Goal: Task Accomplishment & Management: Manage account settings

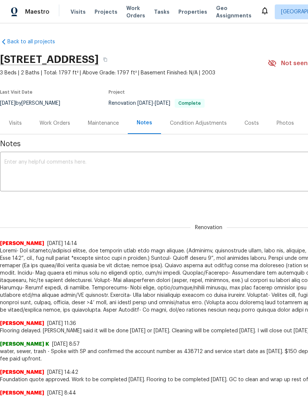
click at [282, 125] on div "Photos" at bounding box center [285, 122] width 17 height 7
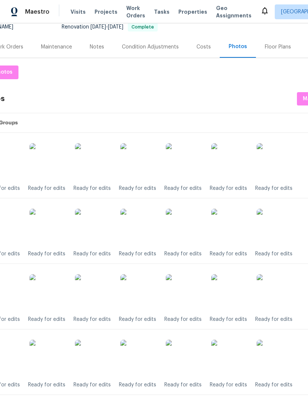
scroll to position [96, 38]
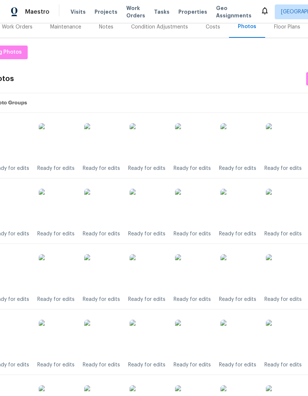
click at [159, 273] on img at bounding box center [148, 272] width 37 height 37
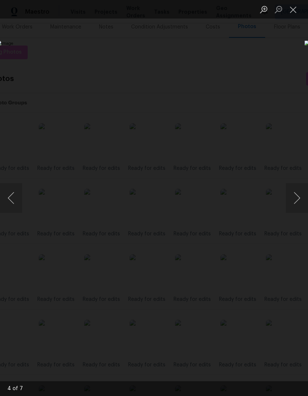
click at [296, 196] on button "Next image" at bounding box center [297, 198] width 22 height 30
click at [292, 6] on button "Close lightbox" at bounding box center [293, 9] width 15 height 13
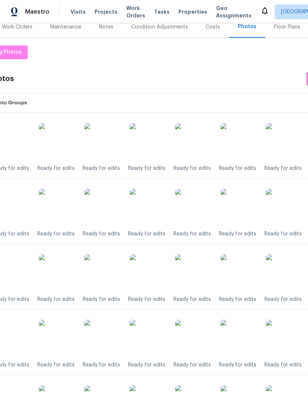
click at [160, 337] on img at bounding box center [148, 337] width 37 height 37
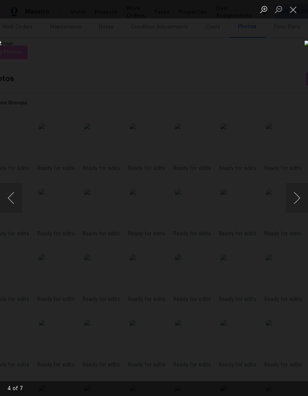
click at [298, 8] on button "Close lightbox" at bounding box center [293, 9] width 15 height 13
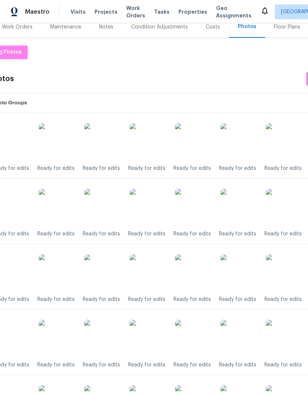
click at [164, 147] on img at bounding box center [148, 141] width 37 height 37
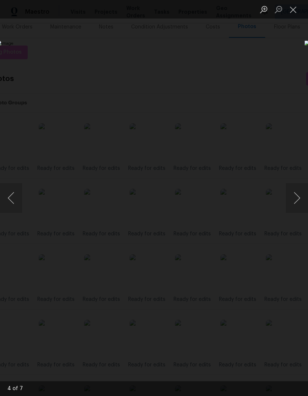
click at [296, 8] on button "Close lightbox" at bounding box center [293, 9] width 15 height 13
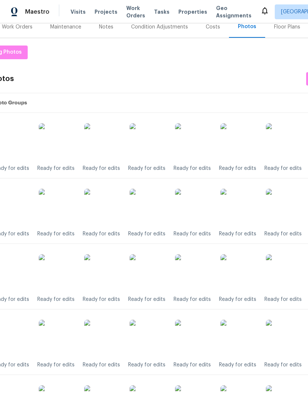
click at [159, 210] on img at bounding box center [148, 207] width 37 height 37
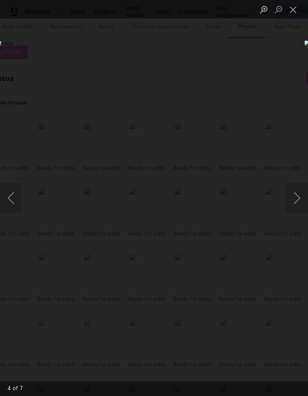
click at [296, 9] on button "Close lightbox" at bounding box center [293, 9] width 15 height 13
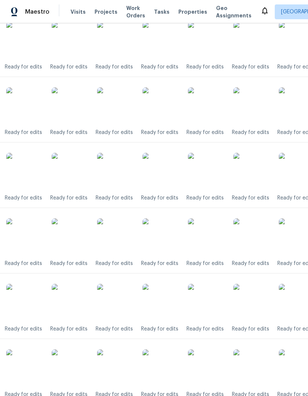
scroll to position [328, 24]
click at [173, 175] on img at bounding box center [161, 171] width 37 height 37
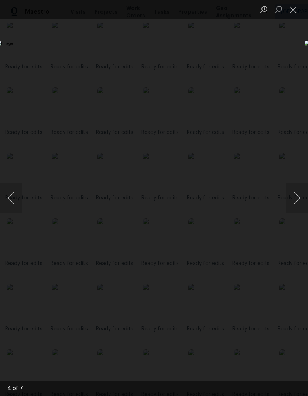
click at [295, 9] on button "Close lightbox" at bounding box center [293, 9] width 15 height 13
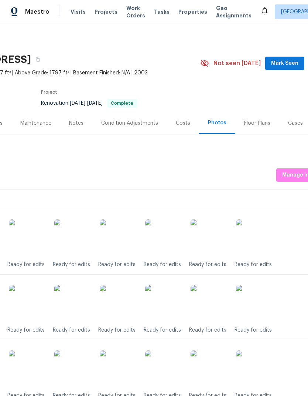
scroll to position [0, 68]
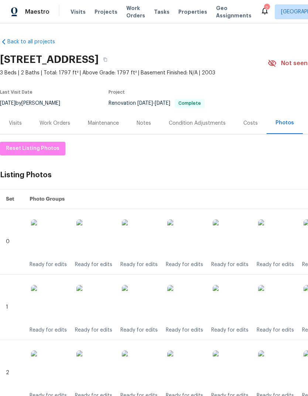
click at [261, 15] on icon at bounding box center [265, 10] width 9 height 9
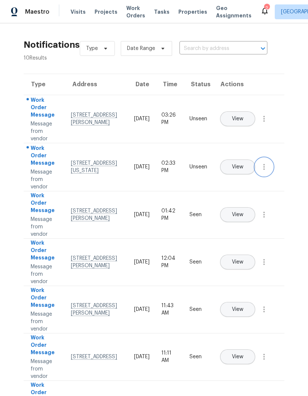
click at [267, 171] on icon "button" at bounding box center [264, 166] width 9 height 9
click at [244, 176] on div "Mark Seen" at bounding box center [222, 175] width 58 height 7
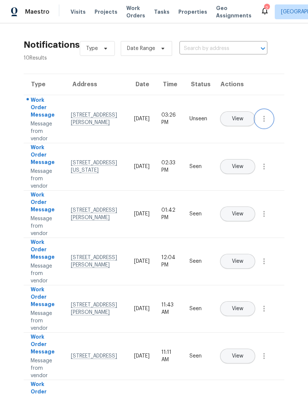
click at [270, 127] on button "button" at bounding box center [264, 119] width 18 height 18
click at [238, 127] on div "Mark Seen" at bounding box center [222, 127] width 58 height 7
